Goal: Information Seeking & Learning: Learn about a topic

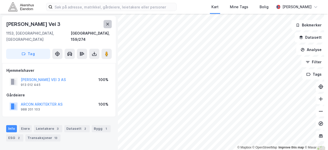
click at [107, 25] on icon at bounding box center [108, 24] width 4 height 4
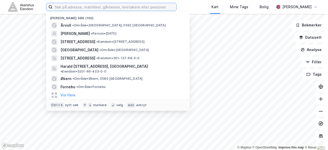
click at [77, 8] on input at bounding box center [115, 7] width 124 height 8
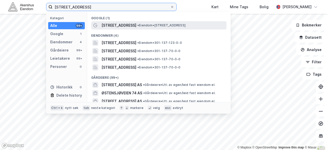
type input "[STREET_ADDRESS]"
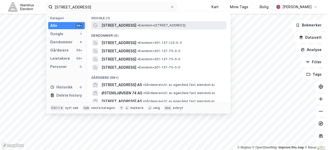
click at [125, 25] on span "[STREET_ADDRESS]" at bounding box center [119, 25] width 35 height 6
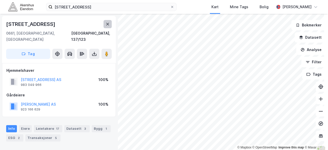
click at [108, 25] on icon at bounding box center [107, 24] width 3 height 3
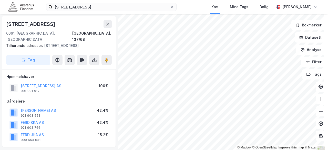
click at [192, 6] on div "østensjøveien 14 Kart Mine Tags [PERSON_NAME]" at bounding box center [164, 7] width 328 height 14
